Goal: Find specific page/section: Find specific page/section

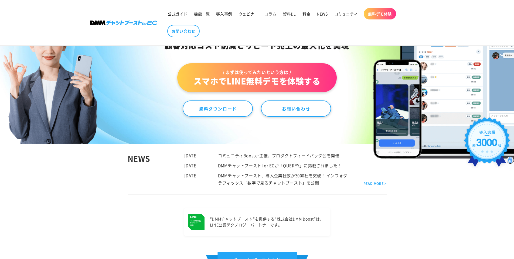
scroll to position [81, 0]
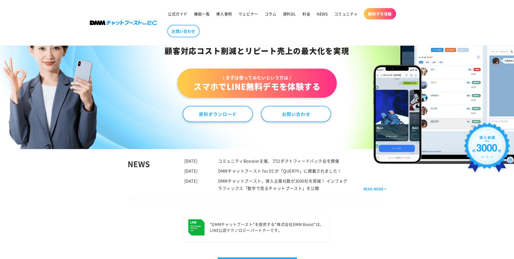
click at [102, 22] on img at bounding box center [124, 23] width 68 height 5
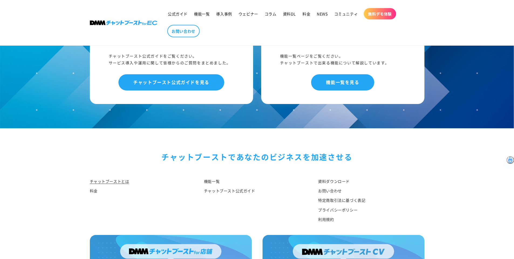
scroll to position [2796, 0]
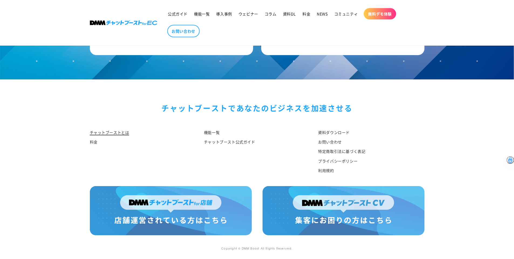
click at [119, 131] on link "チャットブーストとは" at bounding box center [109, 133] width 39 height 8
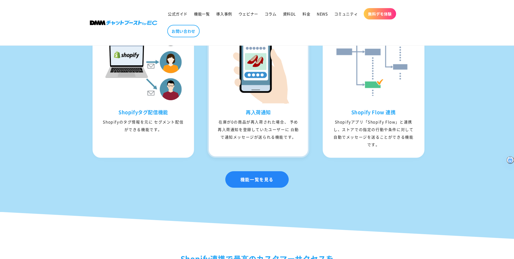
scroll to position [729, 0]
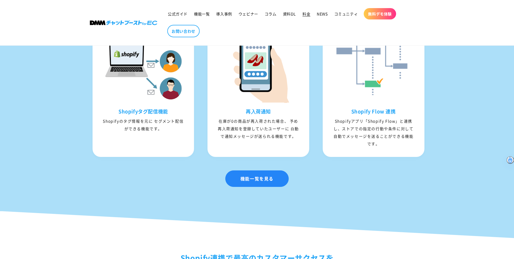
click at [311, 12] on link "料金" at bounding box center [307, 13] width 14 height 11
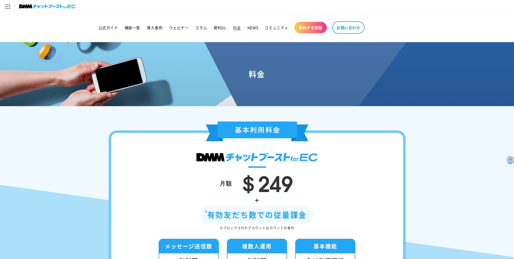
click at [354, 36] on li "お問い合わせ" at bounding box center [349, 28] width 38 height 18
click at [352, 32] on link "お問い合わせ" at bounding box center [348, 27] width 32 height 12
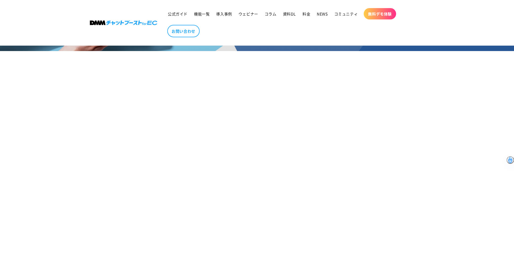
scroll to position [81, 0]
